Goal: Transaction & Acquisition: Purchase product/service

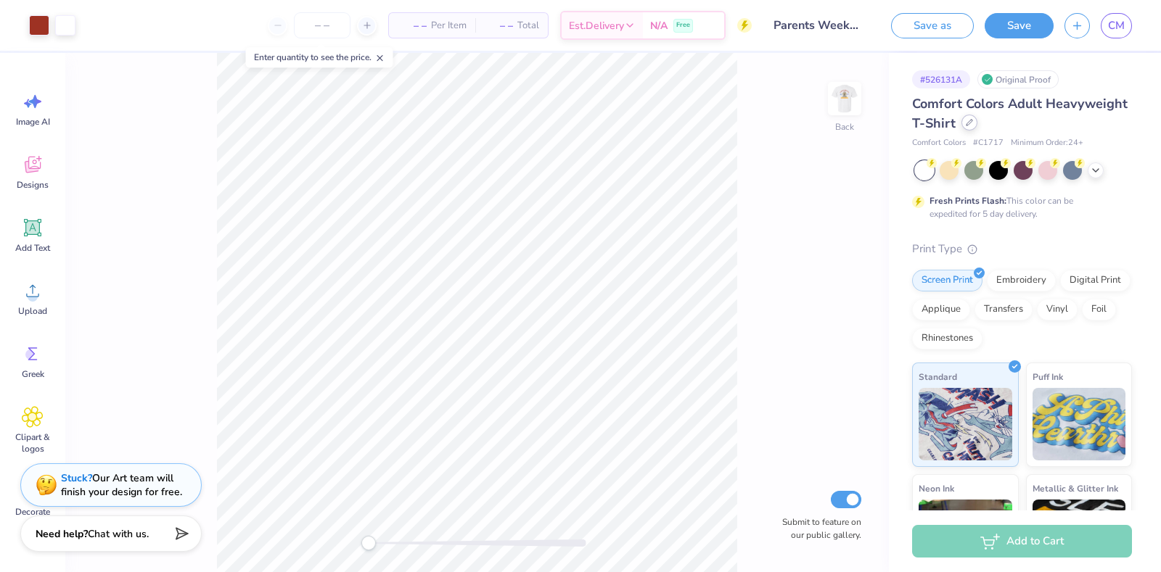
click at [977, 128] on div at bounding box center [969, 123] width 16 height 16
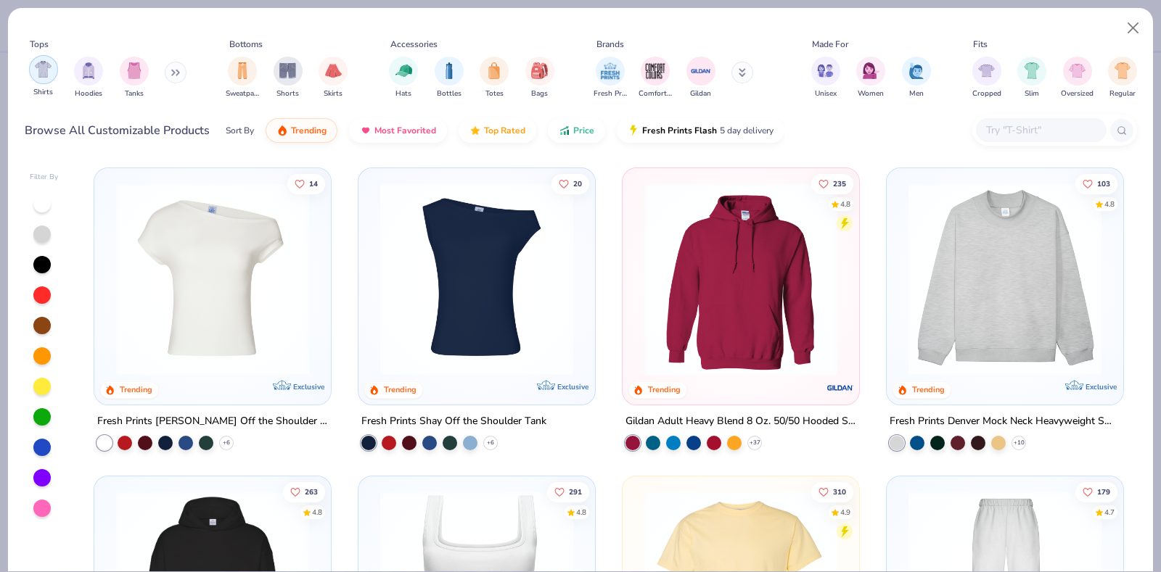
click at [38, 70] on img "filter for Shirts" at bounding box center [43, 69] width 17 height 17
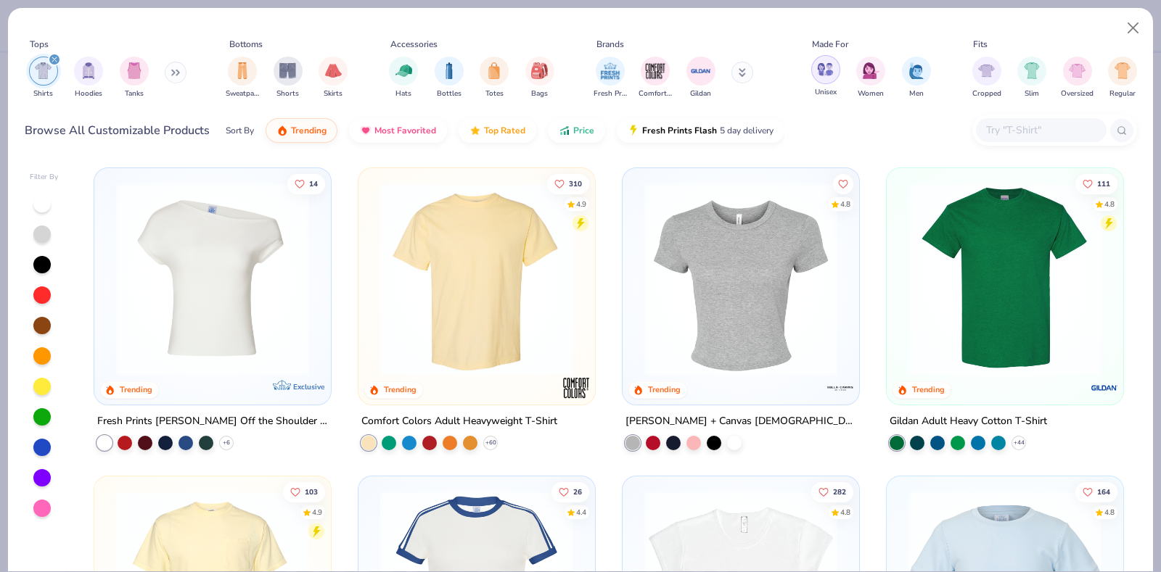
click at [833, 75] on img "filter for Unisex" at bounding box center [825, 69] width 17 height 17
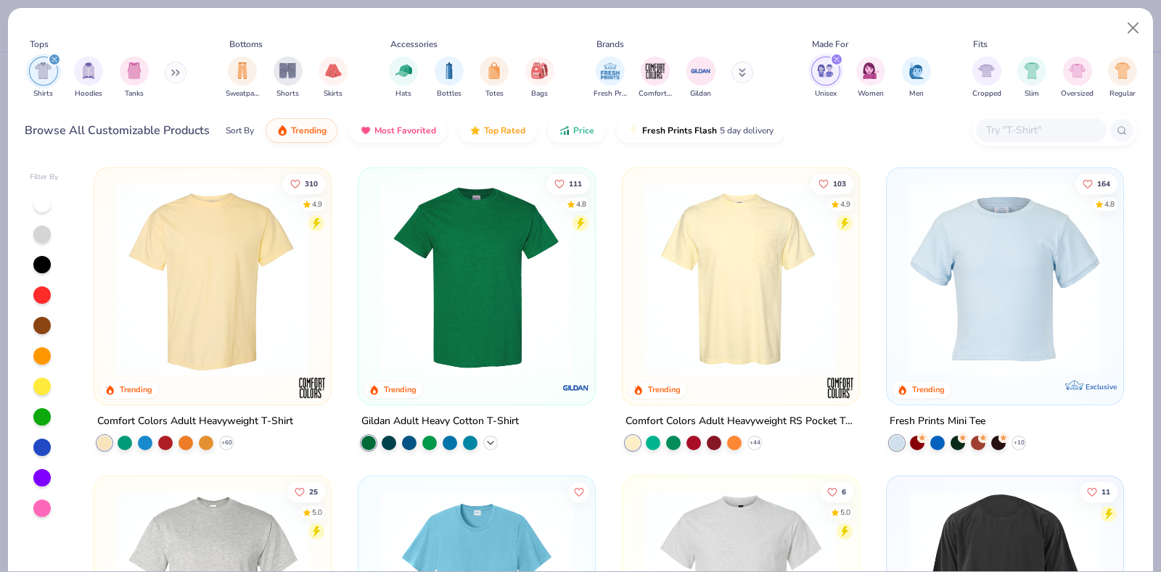
click at [485, 440] on icon at bounding box center [491, 443] width 12 height 12
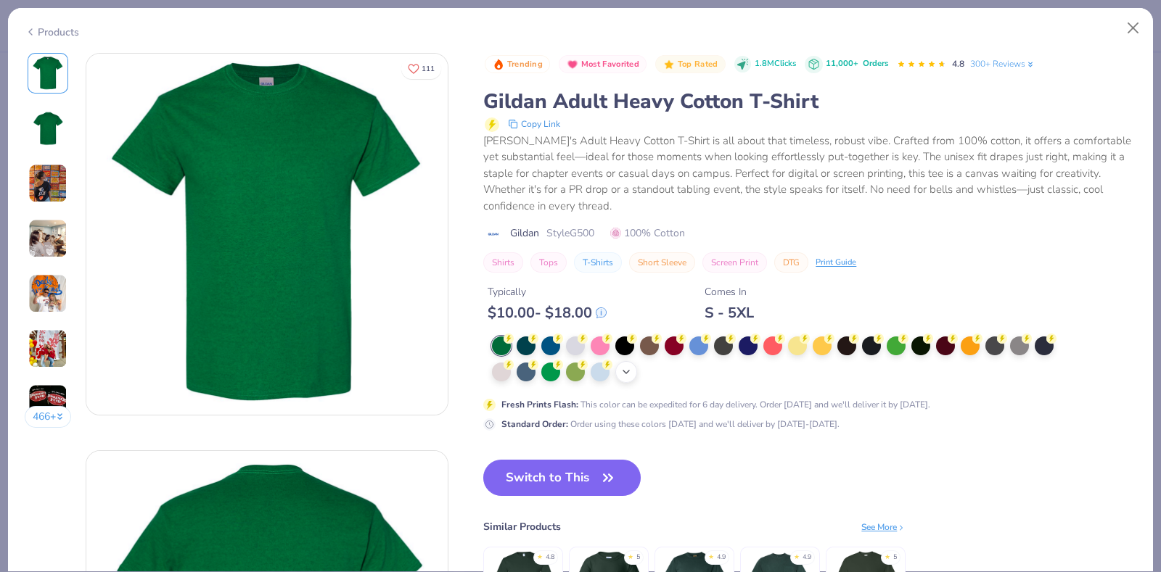
click at [619, 369] on div "+ 22" at bounding box center [626, 372] width 22 height 22
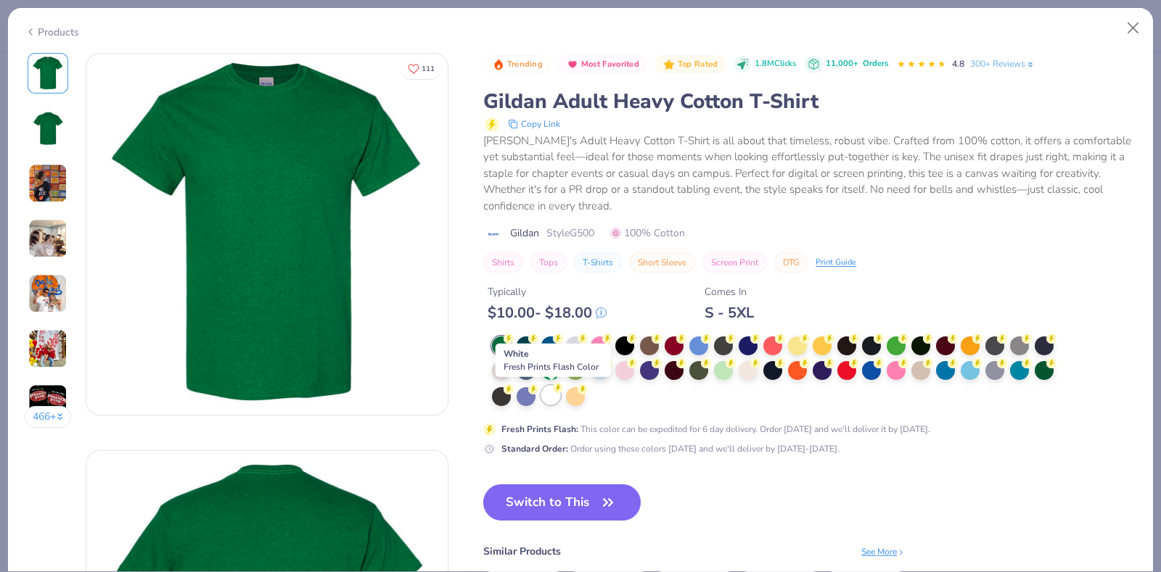
click at [553, 400] on div at bounding box center [550, 395] width 19 height 19
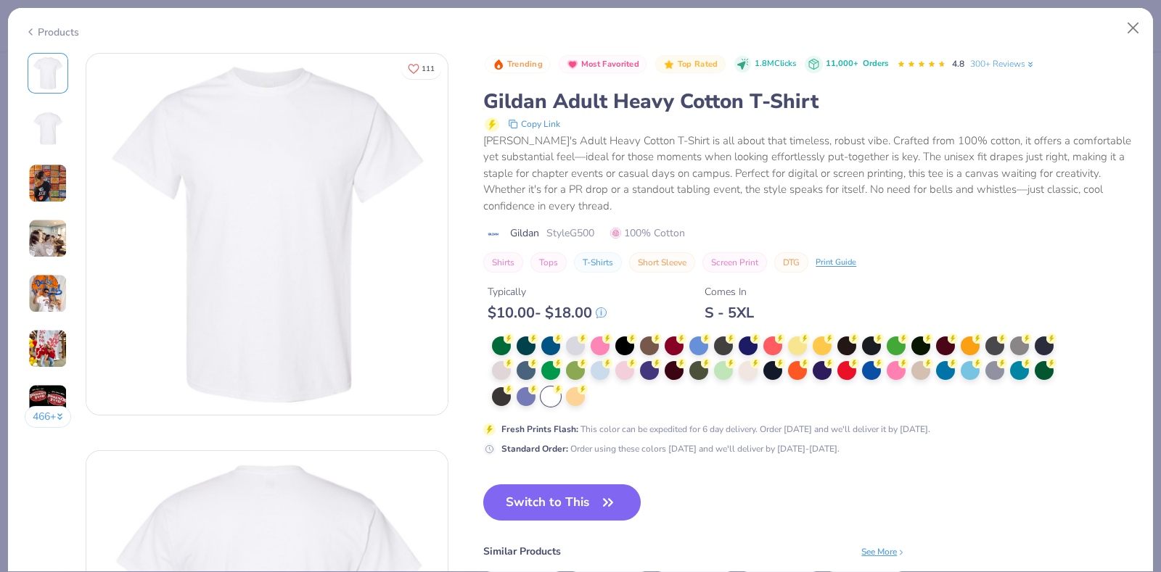
click at [551, 495] on button "Switch to This" at bounding box center [561, 503] width 157 height 36
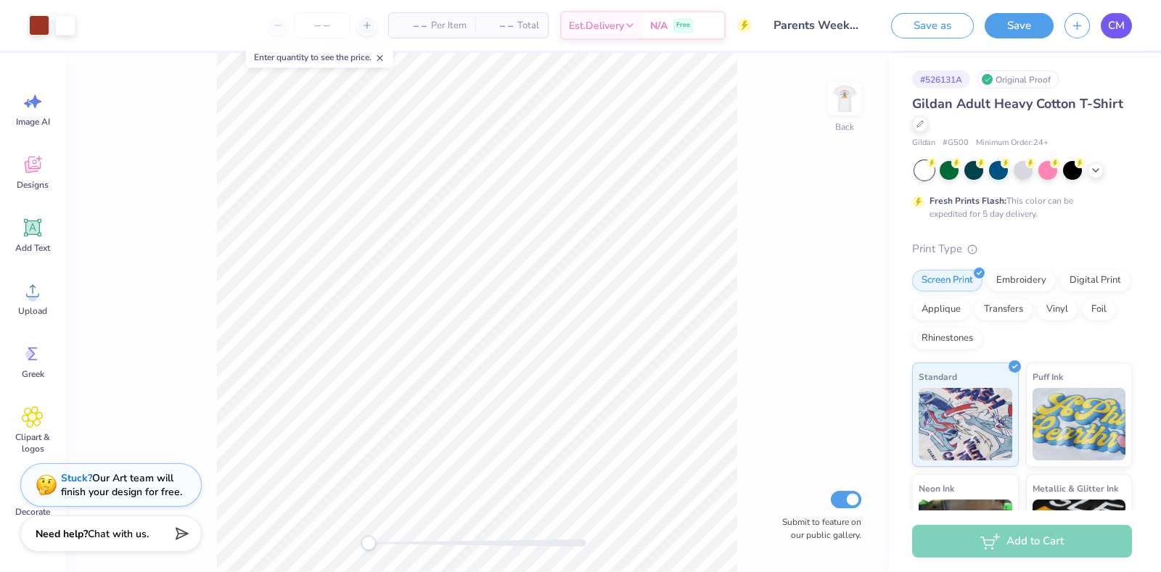
click at [1105, 26] on link "CM" at bounding box center [1115, 25] width 31 height 25
